Goal: Task Accomplishment & Management: Use online tool/utility

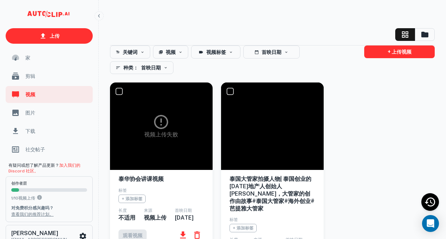
scroll to position [35, 0]
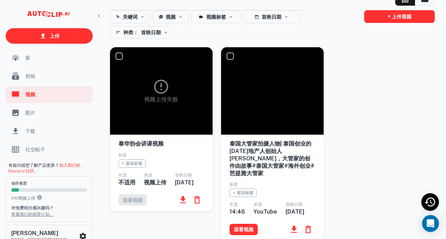
click at [200, 205] on icon "button" at bounding box center [197, 200] width 10 height 10
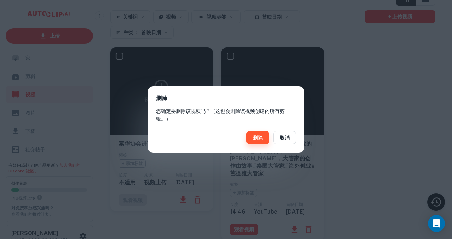
click at [257, 138] on font "删除" at bounding box center [258, 138] width 10 height 6
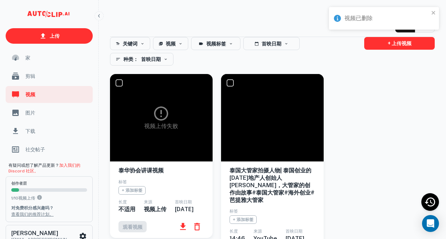
scroll to position [0, 0]
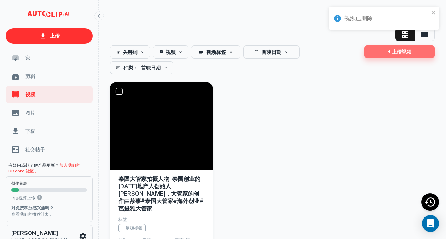
click at [405, 53] on font "+ 上传视频" at bounding box center [400, 52] width 24 height 6
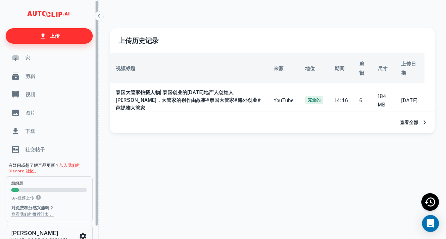
click at [51, 37] on font "上传" at bounding box center [55, 36] width 10 height 6
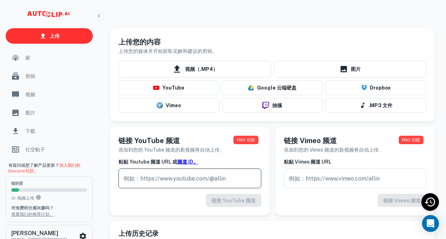
click at [193, 180] on input "text" at bounding box center [190, 179] width 143 height 20
paste input "[URL][DOMAIN_NAME]"
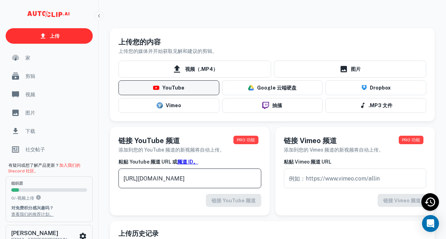
type input "[URL][DOMAIN_NAME]"
click at [187, 89] on button "YouTube" at bounding box center [169, 87] width 101 height 15
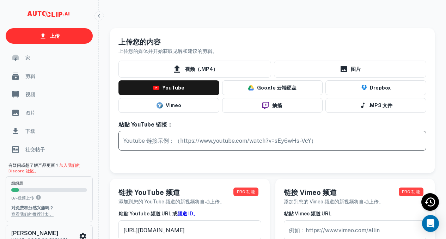
click at [222, 145] on input "text" at bounding box center [273, 141] width 308 height 20
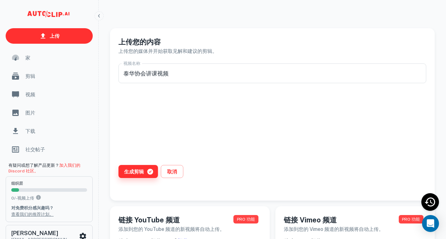
click at [139, 174] on font "生成剪辑" at bounding box center [134, 172] width 20 height 6
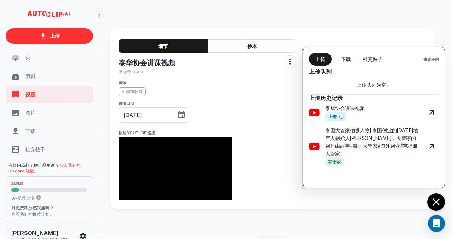
click at [236, 95] on div at bounding box center [226, 119] width 452 height 239
